Goal: Task Accomplishment & Management: Manage account settings

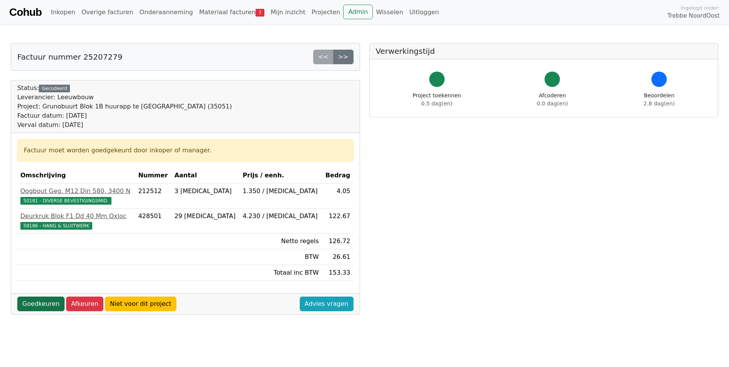
click at [38, 301] on link "Goedkeuren" at bounding box center [40, 303] width 47 height 15
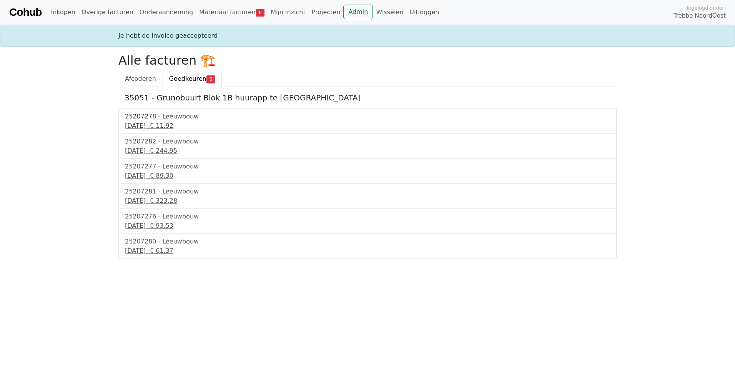
click at [161, 129] on div "29 augustus 2025 - € 11,92" at bounding box center [367, 125] width 485 height 9
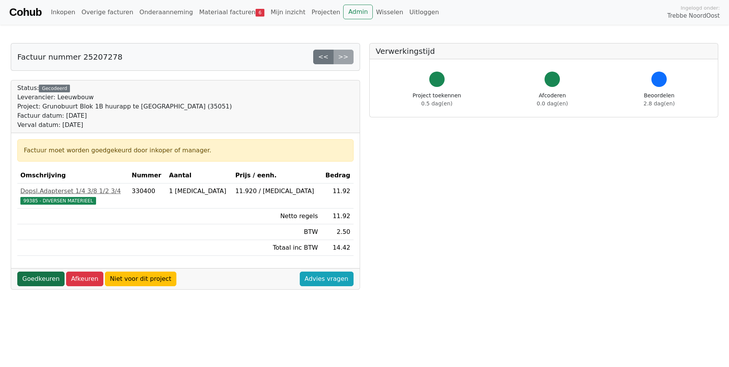
click at [41, 276] on link "Goedkeuren" at bounding box center [40, 278] width 47 height 15
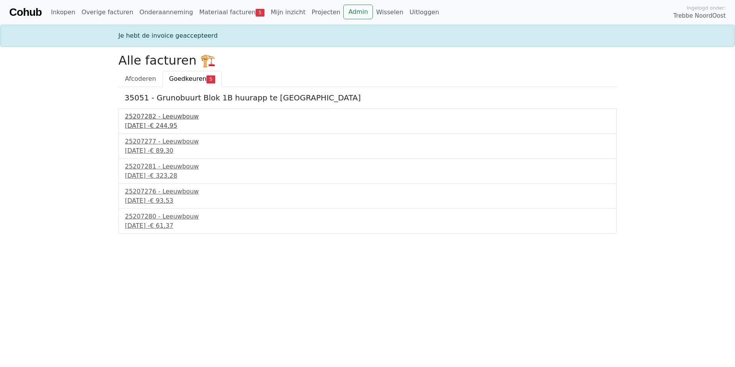
click at [145, 126] on div "[DATE] - € 244,95" at bounding box center [367, 125] width 485 height 9
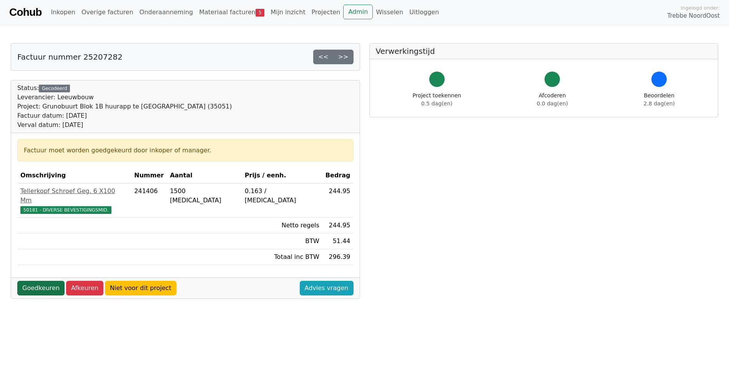
click at [35, 281] on link "Goedkeuren" at bounding box center [40, 288] width 47 height 15
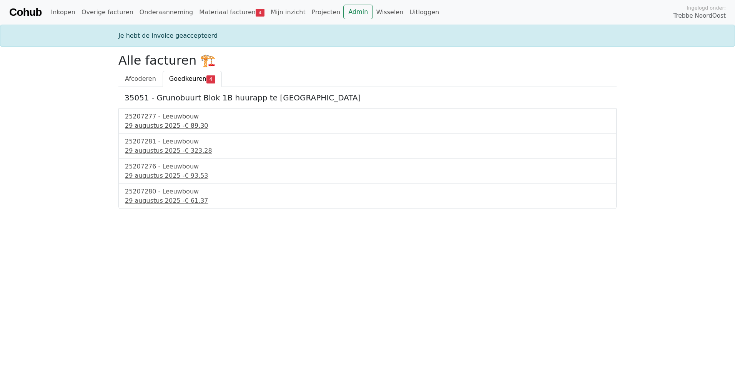
click at [143, 123] on div "29 augustus 2025 - € 89,30" at bounding box center [367, 125] width 485 height 9
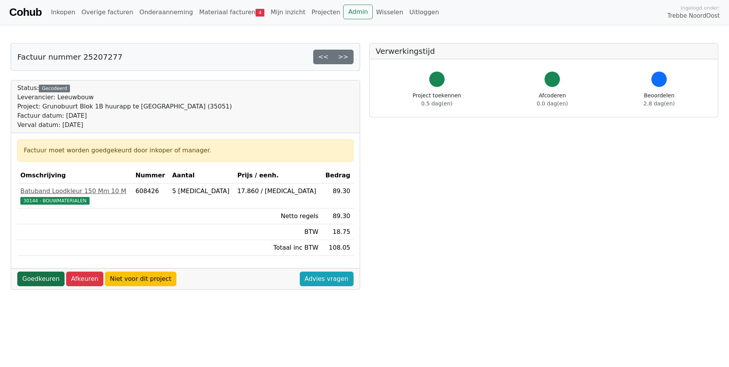
click at [46, 277] on link "Goedkeuren" at bounding box center [40, 278] width 47 height 15
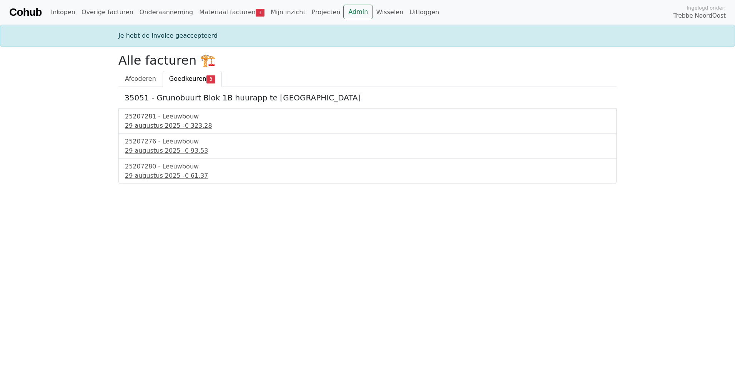
click at [139, 125] on div "29 augustus 2025 - € 323,28" at bounding box center [367, 125] width 485 height 9
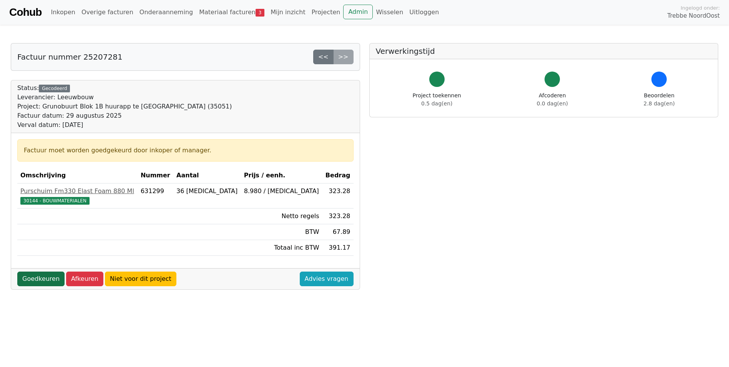
click at [33, 278] on link "Goedkeuren" at bounding box center [40, 278] width 47 height 15
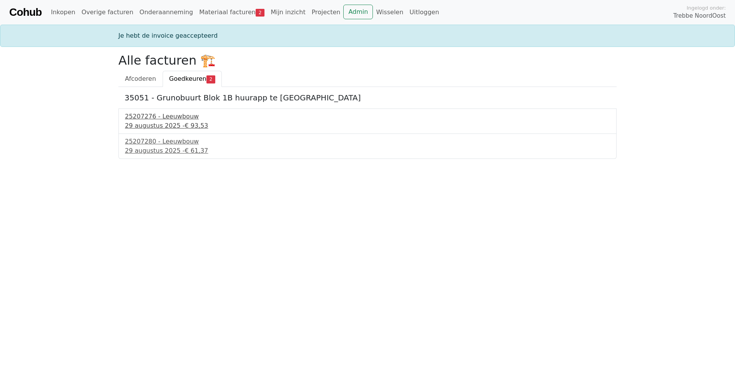
click at [159, 118] on div "25207276 - Leeuwbouw" at bounding box center [367, 116] width 485 height 9
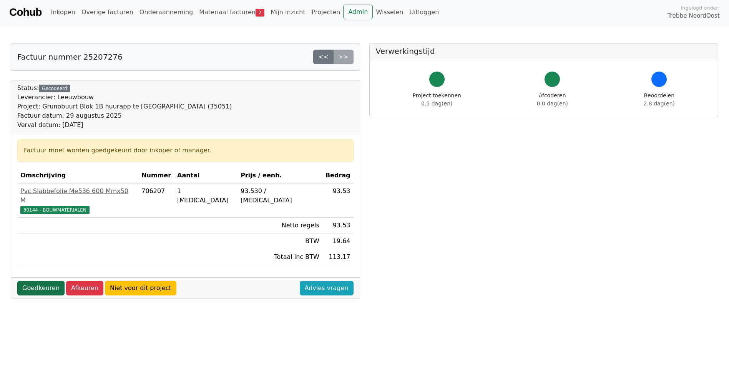
click at [30, 281] on link "Goedkeuren" at bounding box center [40, 288] width 47 height 15
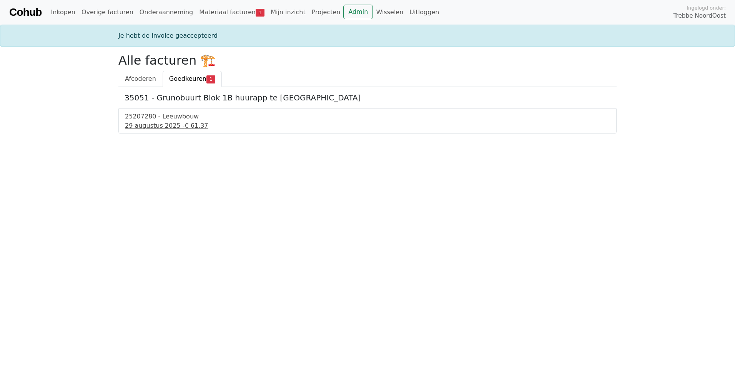
click at [186, 121] on div "29 augustus 2025 - € 61,37" at bounding box center [367, 125] width 485 height 9
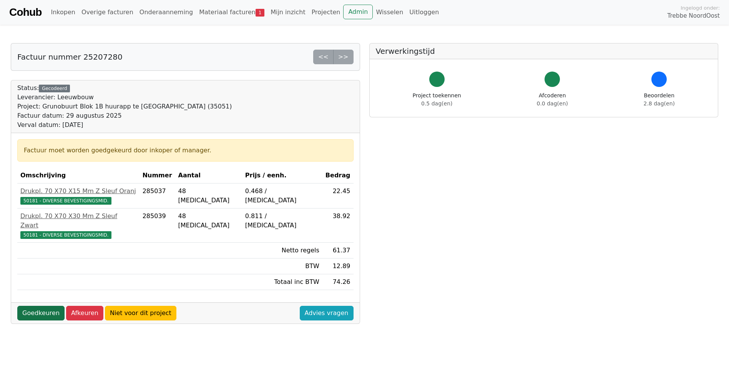
click at [38, 306] on link "Goedkeuren" at bounding box center [40, 313] width 47 height 15
